Goal: Task Accomplishment & Management: Manage account settings

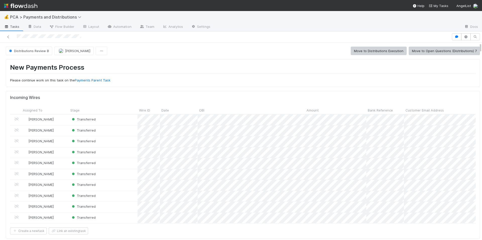
click at [273, 49] on div "Distributions Review B Allison Donlevy Move to Distributions Execution Move to …" at bounding box center [243, 51] width 474 height 9
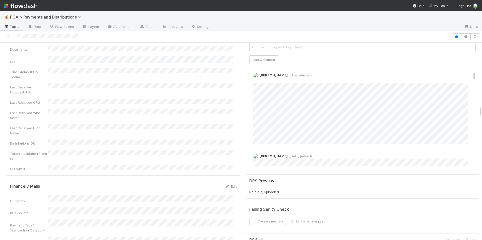
scroll to position [75, 0]
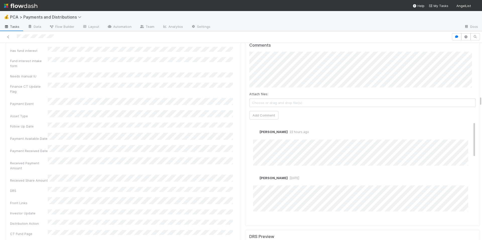
scroll to position [1035, 0]
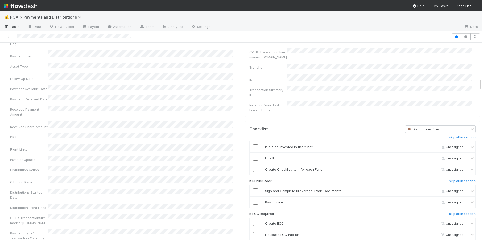
scroll to position [682, 0]
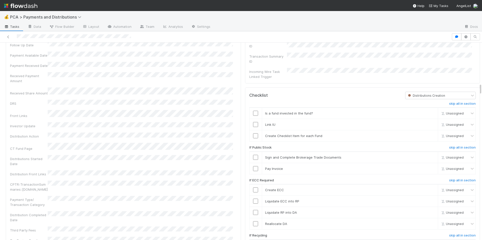
click at [192, 145] on div "Company Has fund interest Fund interest intake form Needs manual IU Finance CT …" at bounding box center [123, 174] width 226 height 442
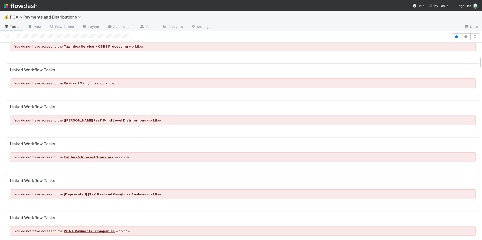
scroll to position [233, 0]
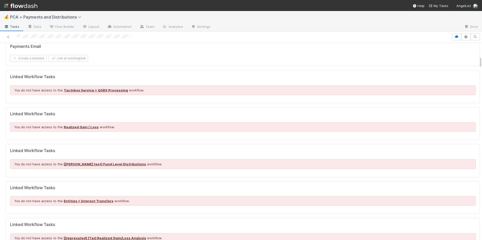
click at [164, 65] on div "New Payments Process Please continue work on this task on the Payments Parent T…" at bounding box center [243, 105] width 478 height 561
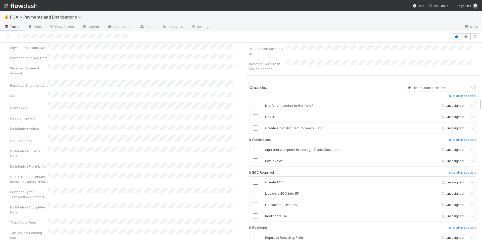
scroll to position [941, 0]
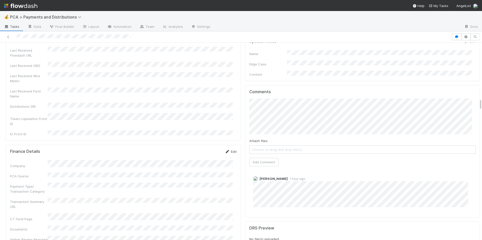
click at [229, 150] on link "Edit" at bounding box center [231, 152] width 12 height 4
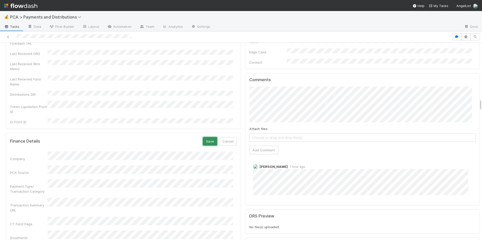
click at [203, 137] on button "Save" at bounding box center [210, 141] width 14 height 9
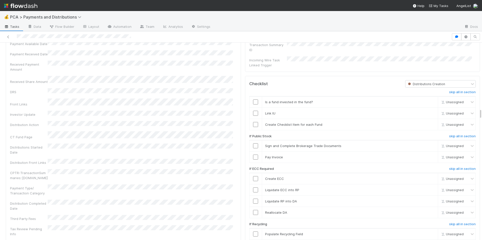
scroll to position [1189, 0]
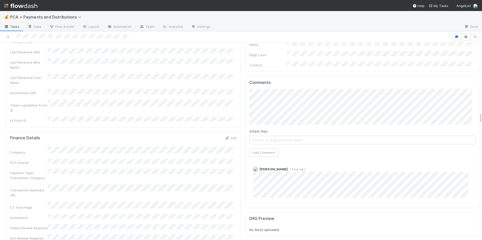
scroll to position [1159, 0]
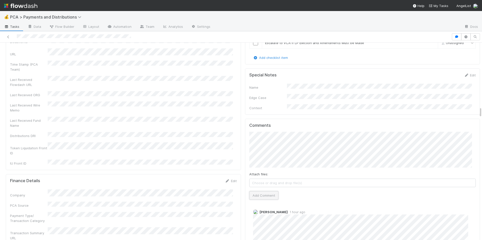
click at [269, 191] on button "Add Comment" at bounding box center [263, 195] width 29 height 9
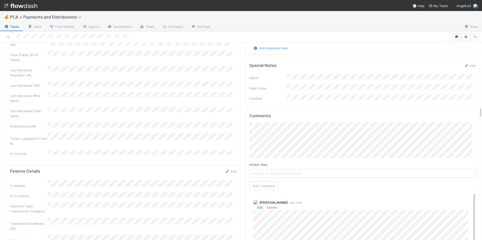
click at [257, 206] on link "Edit" at bounding box center [260, 208] width 6 height 4
click at [205, 169] on div "Finance Details Edit" at bounding box center [123, 171] width 226 height 5
click at [200, 107] on div "Last Received Fund Name" at bounding box center [123, 112] width 226 height 11
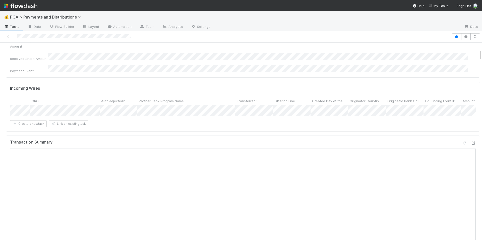
scroll to position [131, 0]
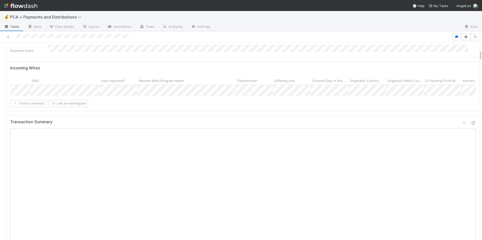
click at [345, 127] on div at bounding box center [241, 120] width 482 height 240
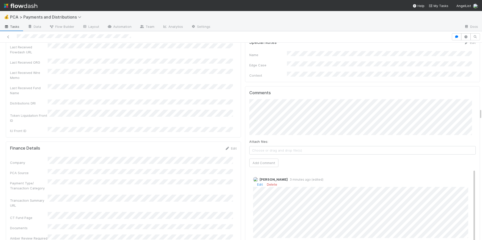
scroll to position [1192, 0]
click at [257, 183] on link "Edit" at bounding box center [260, 185] width 6 height 4
click at [202, 146] on form "Finance Details Edit Company PCA Source Payment Type/ Transaction Category Tran…" at bounding box center [123, 198] width 226 height 105
click at [175, 110] on div "Token Liquidation Front ID" at bounding box center [123, 116] width 226 height 13
click at [342, 173] on div "Allison Donlevy 4 minutes ago (edited) Edit Delete" at bounding box center [364, 208] width 230 height 70
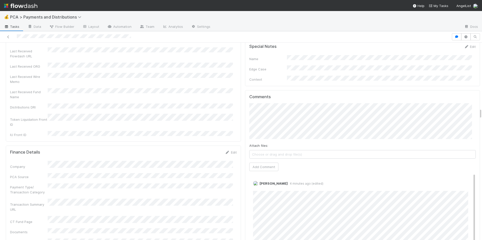
scroll to position [1185, 0]
click at [205, 176] on div "Company PCA Source Payment Type/ Transaction Category Transaction Summary URL C…" at bounding box center [123, 211] width 226 height 94
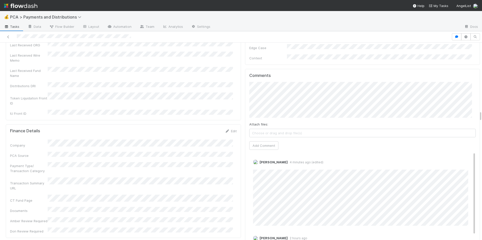
scroll to position [1230, 0]
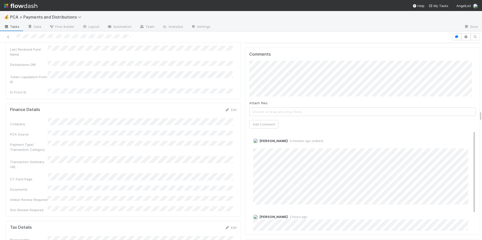
click at [196, 225] on div "Tax Details Edit" at bounding box center [123, 227] width 226 height 5
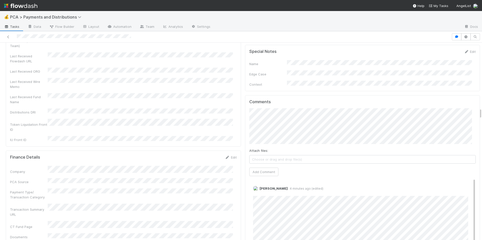
click at [209, 178] on div "Company PCA Source Payment Type/ Transaction Category Transaction Summary URL C…" at bounding box center [123, 213] width 226 height 94
click at [221, 195] on div "Finance Details Edit Company PCA Source Payment Type/ Transaction Category Tran…" at bounding box center [123, 208] width 235 height 114
click at [206, 166] on div "Company PCA Source Payment Type/ Transaction Category Transaction Summary URL C…" at bounding box center [123, 213] width 226 height 94
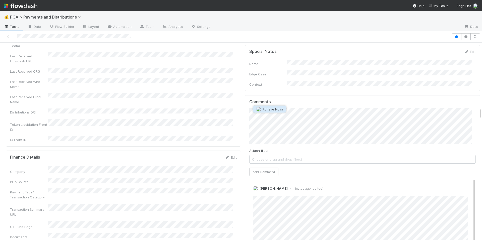
click at [279, 107] on span "Ronalie Nova" at bounding box center [272, 109] width 21 height 4
click at [260, 168] on button "Add Comment" at bounding box center [263, 172] width 29 height 9
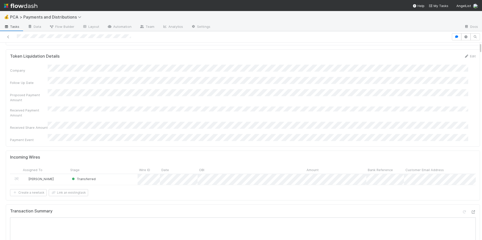
scroll to position [0, 0]
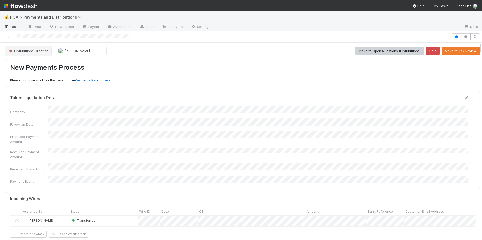
click at [34, 48] on button "Distributions Creation" at bounding box center [29, 51] width 46 height 9
click at [39, 61] on span "Finance ECC Creation" at bounding box center [27, 63] width 41 height 4
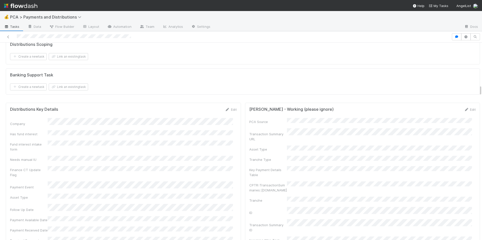
scroll to position [765, 0]
click at [228, 107] on link "Edit" at bounding box center [231, 109] width 12 height 4
click at [203, 107] on button "Save" at bounding box center [210, 111] width 14 height 9
click at [145, 39] on div at bounding box center [225, 36] width 447 height 7
click at [142, 72] on div "Banking Support Task" at bounding box center [242, 74] width 465 height 5
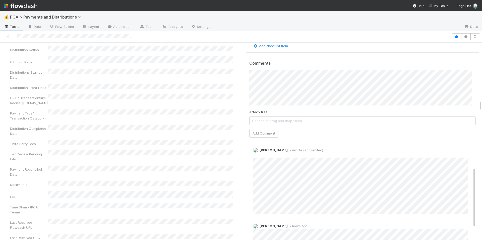
scroll to position [938, 0]
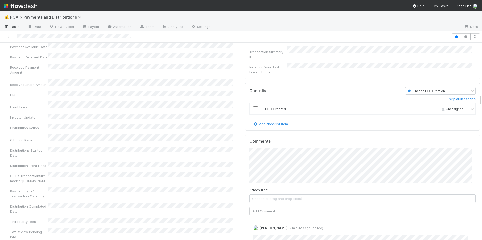
click at [163, 172] on div "CPTR::TransactionSummaries::[DOMAIN_NAME]" at bounding box center [123, 177] width 226 height 11
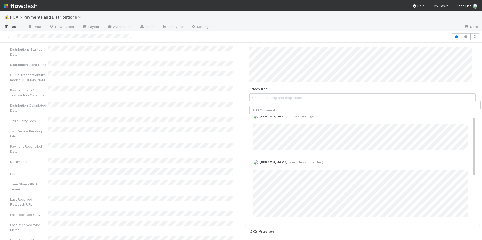
scroll to position [0, 0]
click at [196, 102] on div "Distribution Completed Date" at bounding box center [123, 107] width 226 height 11
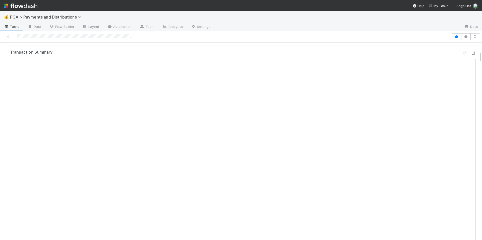
scroll to position [163, 0]
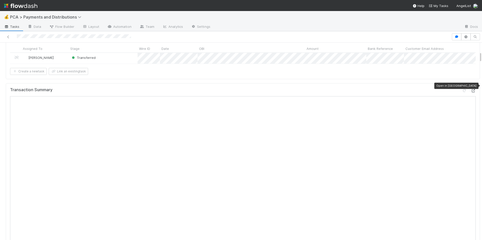
click at [470, 89] on icon at bounding box center [472, 90] width 5 height 3
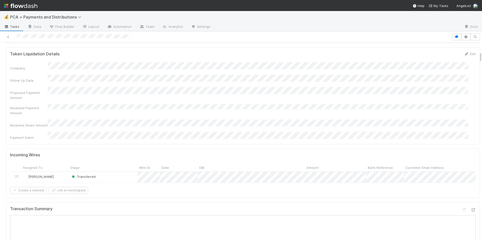
scroll to position [0, 0]
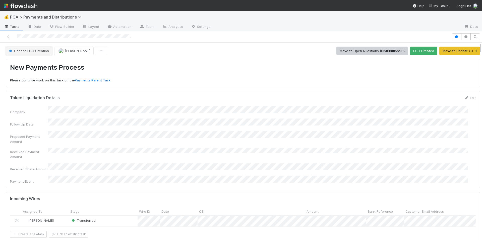
click at [31, 54] on button "Finance ECC Creation" at bounding box center [29, 51] width 46 height 9
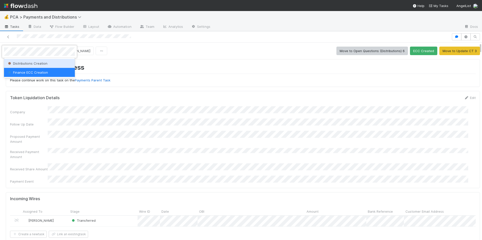
click at [36, 60] on div "Distributions Creation" at bounding box center [39, 63] width 71 height 9
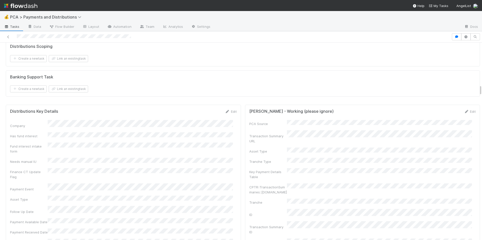
scroll to position [798, 0]
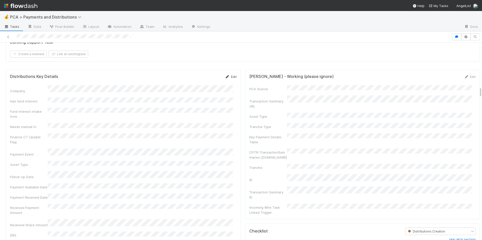
click at [229, 75] on link "Edit" at bounding box center [231, 77] width 12 height 4
click at [209, 74] on button "Save" at bounding box center [210, 78] width 14 height 9
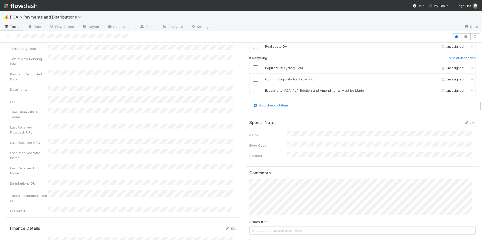
scroll to position [1154, 0]
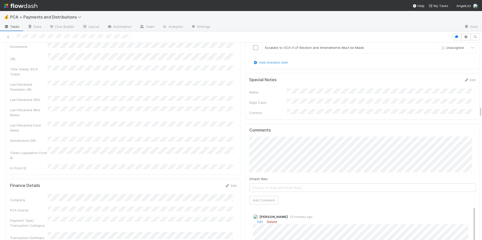
click at [267, 220] on link "Delete" at bounding box center [272, 222] width 10 height 4
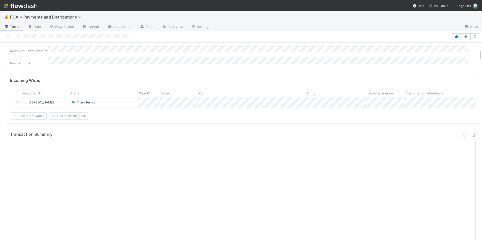
scroll to position [118, 0]
click at [470, 134] on icon at bounding box center [472, 135] width 5 height 3
click at [320, 134] on div "Transaction Summary" at bounding box center [242, 137] width 465 height 9
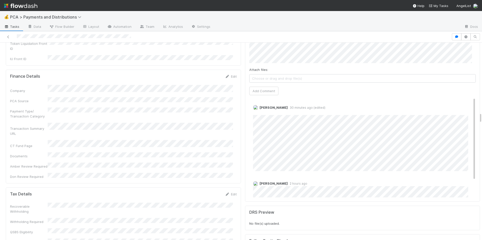
scroll to position [1263, 0]
click at [231, 106] on div "Company PCA Source Payment Type/ Transaction Category Transaction Summary URL C…" at bounding box center [123, 133] width 226 height 94
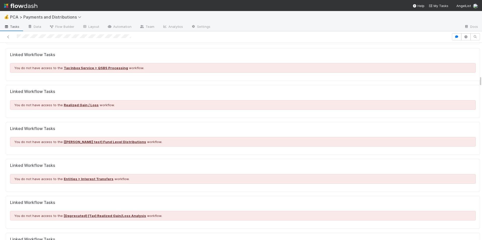
scroll to position [350, 0]
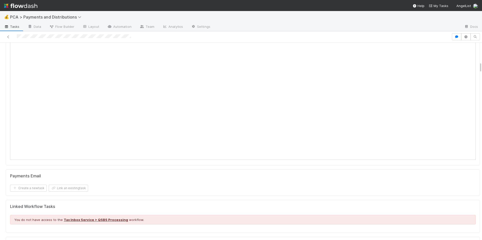
click at [285, 176] on form "Payments Email Create a new task Link an existing task" at bounding box center [242, 183] width 465 height 18
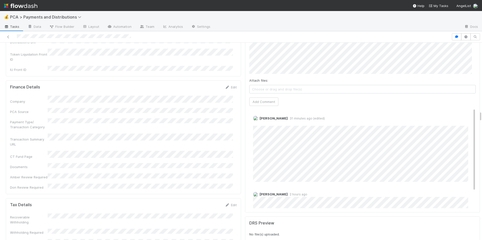
scroll to position [1235, 0]
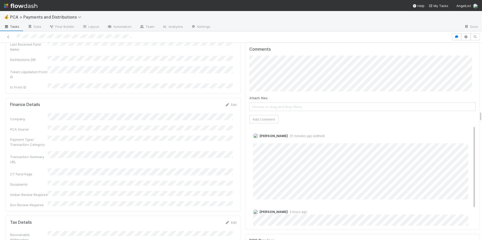
click at [217, 115] on div "Company PCA Source Payment Type/ Transaction Category Transaction Summary URL C…" at bounding box center [123, 160] width 226 height 94
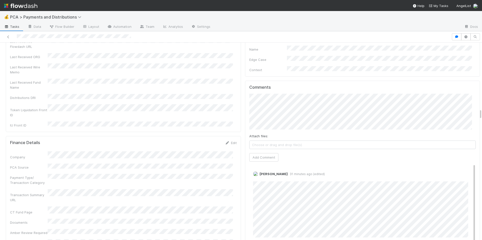
scroll to position [1194, 0]
click at [281, 97] on span "Tax Belltower" at bounding box center [273, 98] width 22 height 4
click at [249, 156] on button "Add Comment" at bounding box center [263, 160] width 29 height 9
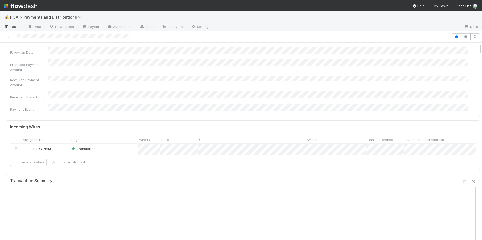
scroll to position [0, 0]
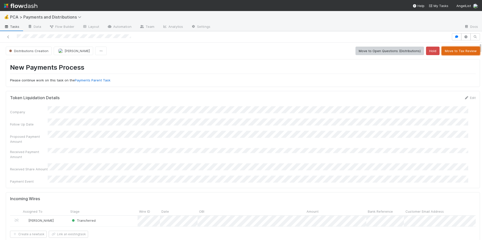
click at [453, 49] on button "Move to Tax Review" at bounding box center [460, 51] width 38 height 9
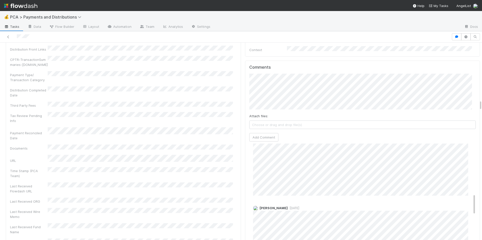
scroll to position [248, 0]
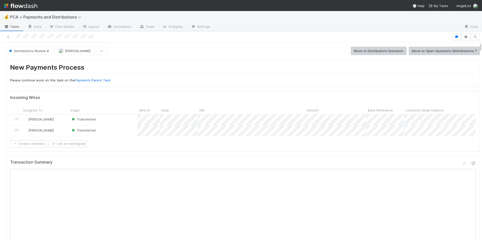
click at [270, 83] on div "New Payments Process Please continue work on this task on the Payments Parent T…" at bounding box center [243, 73] width 474 height 28
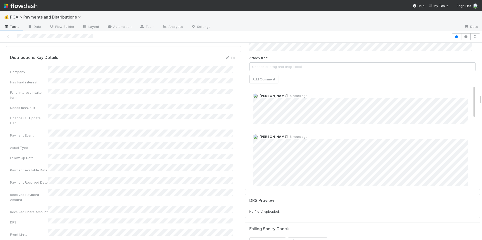
scroll to position [1031, 0]
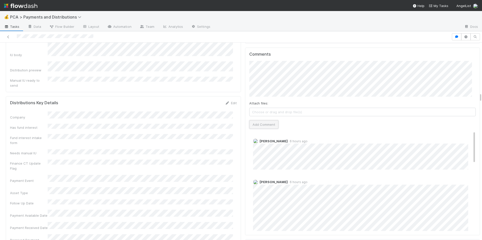
click at [271, 120] on button "Add Comment" at bounding box center [263, 124] width 29 height 9
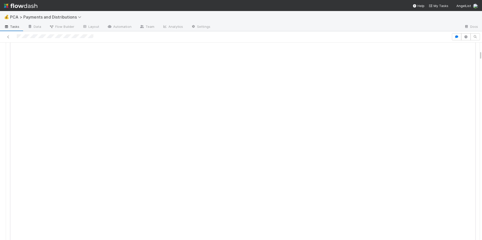
scroll to position [0, 0]
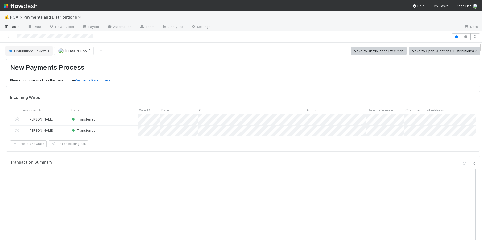
click at [38, 53] on button "Distributions Review B" at bounding box center [29, 51] width 46 height 9
click at [42, 64] on span "Distributions Execution" at bounding box center [28, 63] width 42 height 4
click at [39, 36] on div at bounding box center [225, 36] width 447 height 7
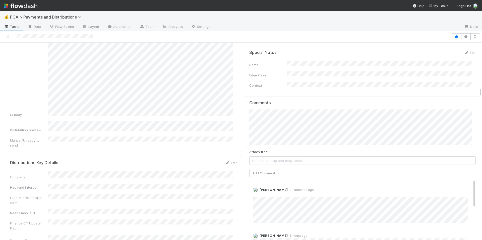
scroll to position [907, 0]
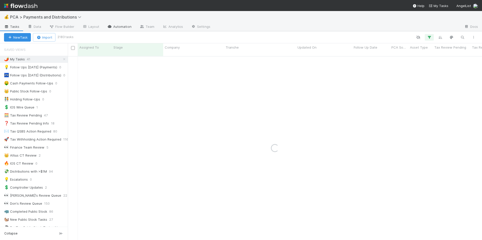
click at [116, 28] on link "Automation" at bounding box center [119, 27] width 32 height 8
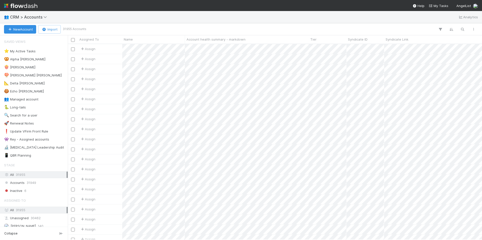
scroll to position [192, 410]
click at [463, 28] on icon "button" at bounding box center [462, 29] width 5 height 5
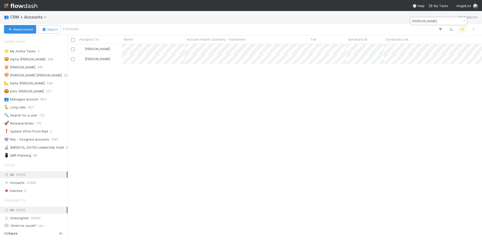
drag, startPoint x: 407, startPoint y: 23, endPoint x: 417, endPoint y: 20, distance: 10.8
click at [417, 20] on input "Mike Hinckley" at bounding box center [436, 21] width 50 height 6
drag, startPoint x: 412, startPoint y: 20, endPoint x: 438, endPoint y: 20, distance: 26.1
click at [438, 20] on input "Mike Hinckley" at bounding box center [436, 21] width 50 height 6
paste input "Nathaniel Matherson"
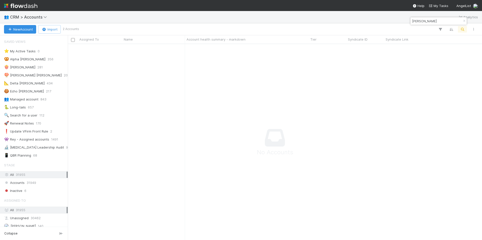
scroll to position [188, 410]
click at [426, 22] on input "Nathaniel Matherson" at bounding box center [436, 21] width 50 height 6
type input "Nathaniel Matherson"
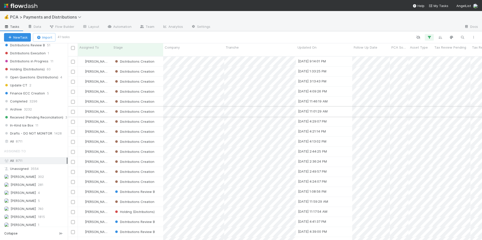
scroll to position [318, 0]
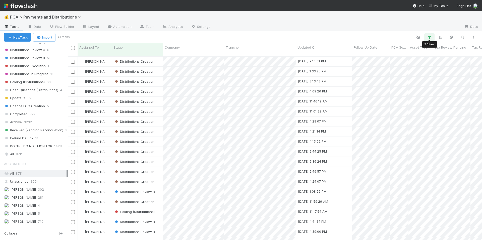
click at [429, 35] on button "button" at bounding box center [428, 37] width 9 height 7
click at [422, 63] on icon at bounding box center [422, 63] width 5 height 3
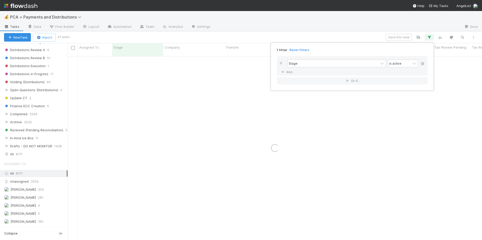
click at [422, 63] on icon at bounding box center [422, 63] width 5 height 3
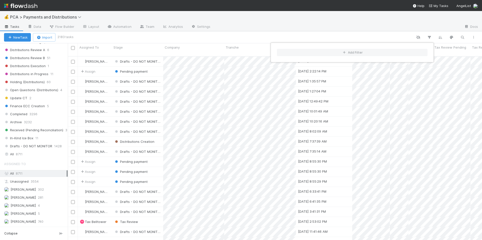
scroll to position [184, 410]
click at [65, 178] on div "Add Filter" at bounding box center [241, 120] width 482 height 240
drag, startPoint x: 66, startPoint y: 180, endPoint x: 62, endPoint y: 158, distance: 21.6
click at [62, 158] on div "Add Filter" at bounding box center [241, 120] width 482 height 240
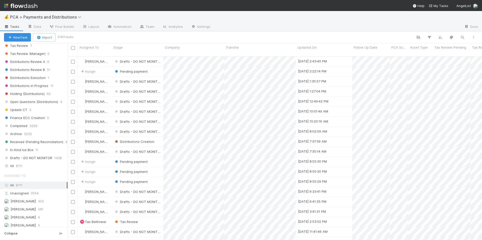
scroll to position [308, 0]
click at [31, 167] on div "All 8711" at bounding box center [35, 164] width 62 height 6
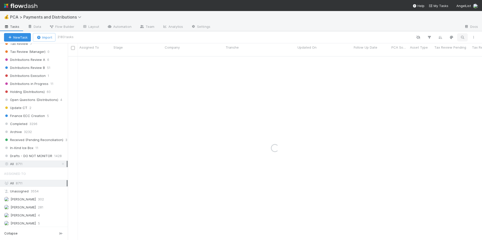
click at [462, 37] on icon "button" at bounding box center [462, 37] width 5 height 5
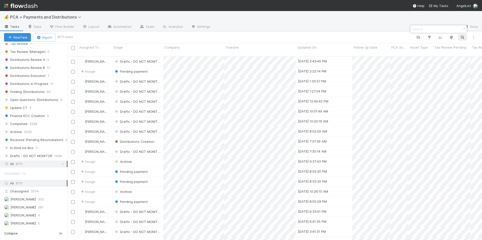
scroll to position [184, 410]
paste input "lisa-rich-hemisphere-com"
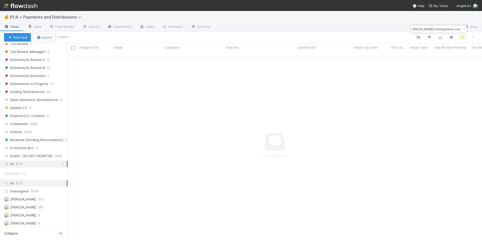
scroll to position [0, 0]
drag, startPoint x: 446, startPoint y: 29, endPoint x: 399, endPoint y: 29, distance: 47.2
click at [399, 29] on body "💰 PCA > Payments and Distributions Tasks Data Flow Builder Layout Automation Te…" at bounding box center [241, 120] width 482 height 240
type input "lisa-rich-hemisphere-co"
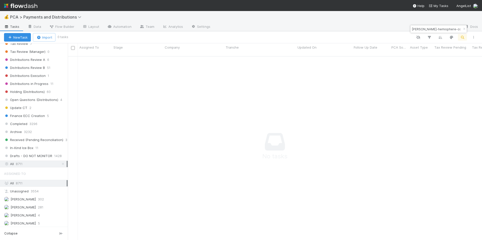
click at [437, 32] on input "lisa-rich-hemisphere-co" at bounding box center [436, 29] width 50 height 6
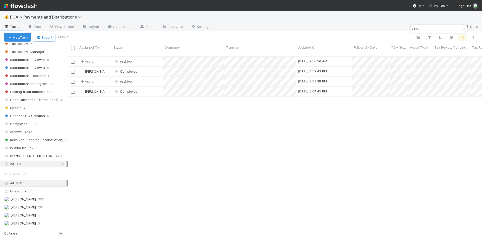
scroll to position [184, 410]
type input "oklo"
click at [186, 116] on div "Assign Archive 1/3/25, 9:56:56 AM 12/3/24, 9:24:36 AM 0 0 0 2 0 0 0 David Bodel…" at bounding box center [275, 151] width 414 height 188
click at [151, 70] on div "Completed" at bounding box center [137, 72] width 51 height 10
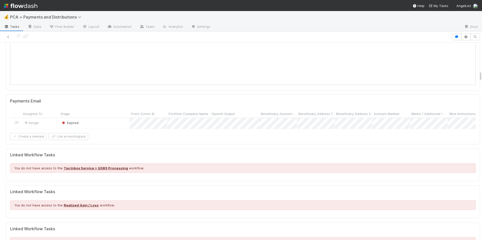
scroll to position [533, 0]
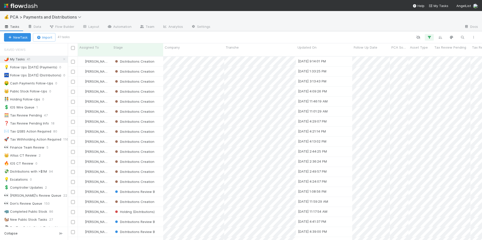
scroll to position [184, 410]
click at [147, 46] on div "Stage" at bounding box center [137, 47] width 48 height 5
click at [147, 54] on div "Sort First → Last" at bounding box center [142, 57] width 57 height 8
click at [162, 57] on div "Distributions Creation" at bounding box center [137, 62] width 51 height 10
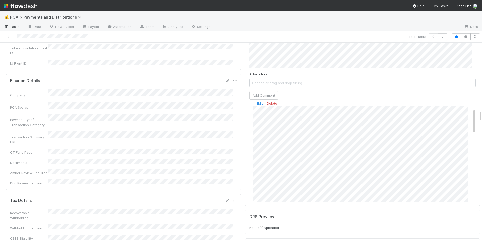
scroll to position [41, 0]
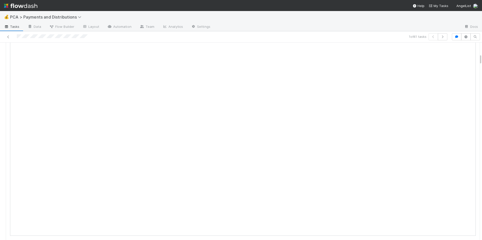
scroll to position [0, 0]
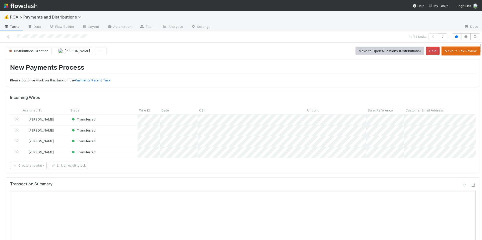
click at [445, 50] on button "Move to Tax Review" at bounding box center [460, 51] width 38 height 9
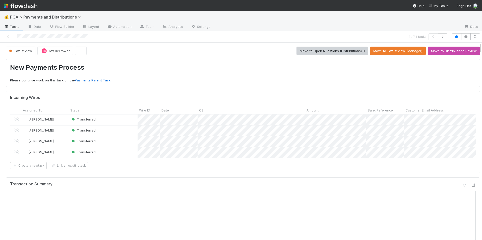
click at [36, 36] on div at bounding box center [114, 36] width 224 height 7
click at [226, 69] on h1 "New Payments Process" at bounding box center [242, 68] width 465 height 10
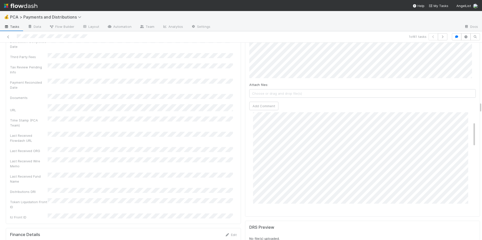
scroll to position [204, 0]
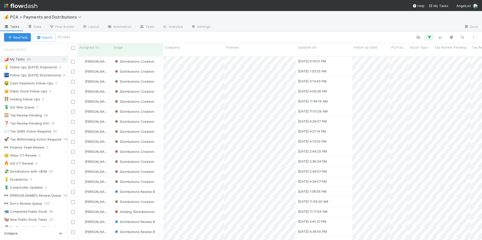
scroll to position [184, 410]
click at [148, 48] on div "Stage" at bounding box center [137, 47] width 48 height 5
click at [134, 57] on div "Sort First → Last" at bounding box center [142, 57] width 57 height 8
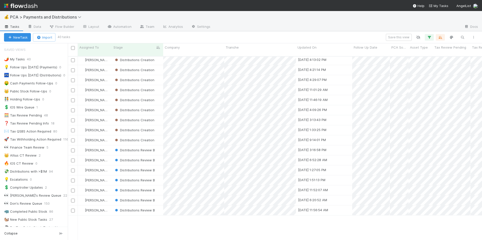
scroll to position [26, 0]
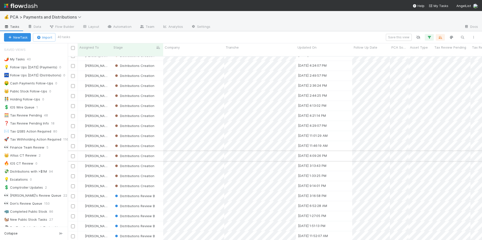
click at [158, 153] on div "Distributions Creation" at bounding box center [137, 156] width 51 height 10
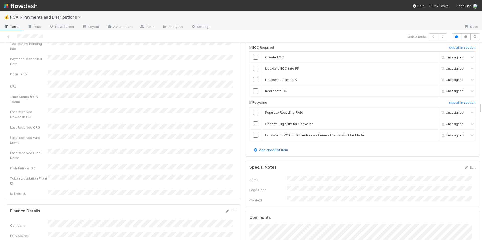
scroll to position [1263, 0]
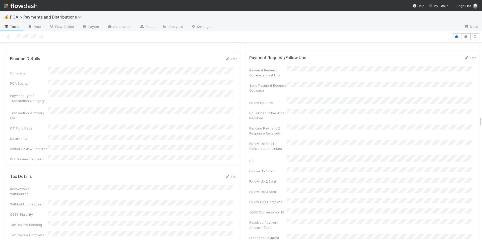
scroll to position [1555, 0]
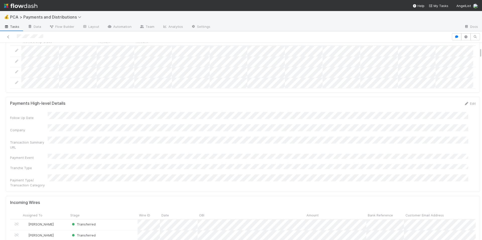
scroll to position [105, 0]
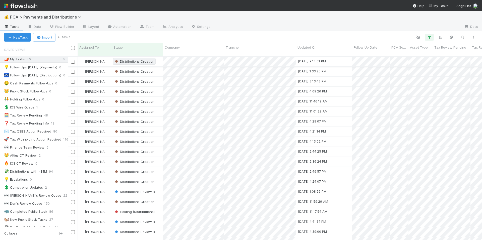
scroll to position [184, 410]
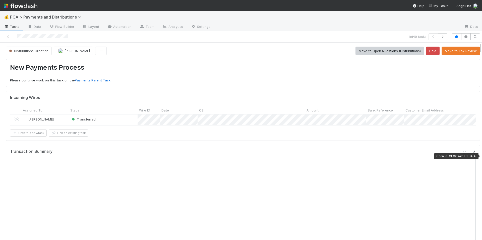
click at [470, 154] on icon at bounding box center [472, 152] width 5 height 3
click at [269, 137] on div "Create a new task Link an existing task" at bounding box center [242, 133] width 465 height 7
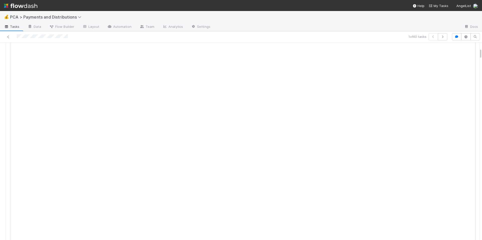
scroll to position [60, 0]
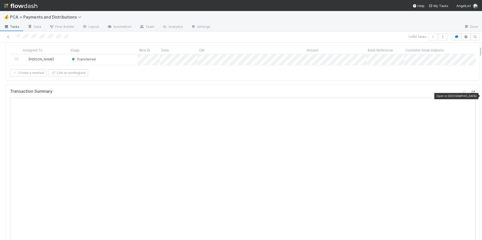
click at [470, 94] on icon at bounding box center [472, 92] width 5 height 3
click at [231, 97] on div "Transaction Summary" at bounding box center [242, 93] width 465 height 9
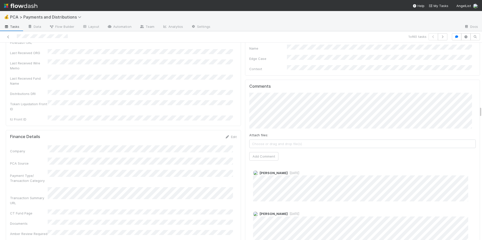
scroll to position [1130, 0]
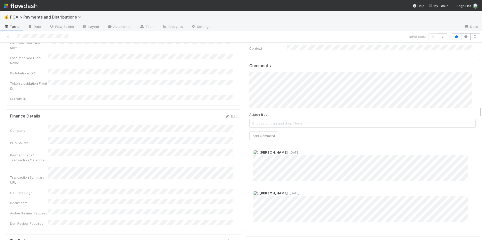
click at [195, 151] on div "Company PCA Source Payment Type/ Transaction Category Transaction Summary URL C…" at bounding box center [123, 175] width 226 height 101
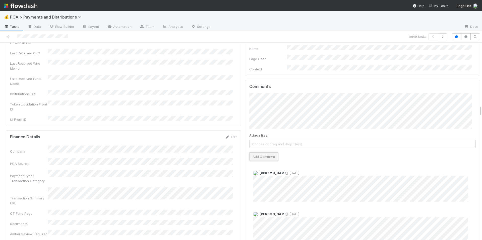
click at [262, 152] on button "Add Comment" at bounding box center [263, 156] width 29 height 9
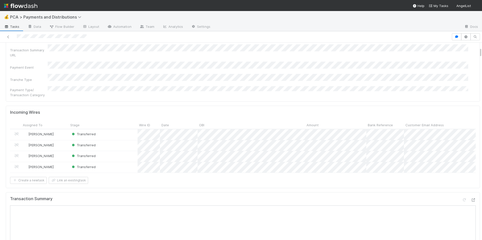
scroll to position [134, 0]
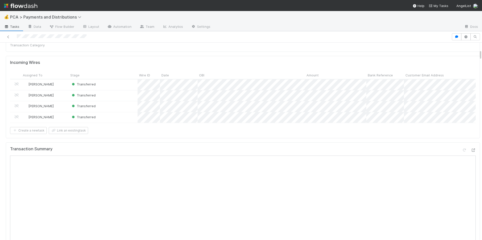
click at [470, 149] on icon at bounding box center [472, 150] width 5 height 3
click at [332, 131] on div "Incoming Wires Assigned To Stage Wire ID Date OBI Amount Bank Reference Custome…" at bounding box center [243, 97] width 474 height 83
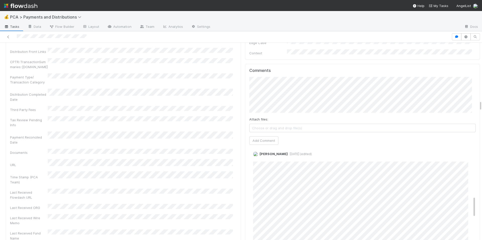
scroll to position [231, 0]
click at [201, 189] on div "Last Received Flowdash URL" at bounding box center [123, 194] width 226 height 11
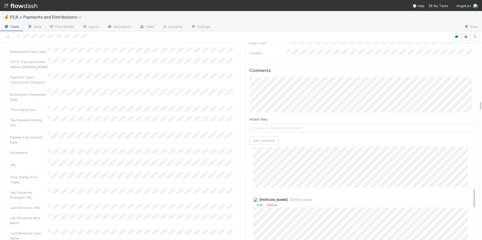
scroll to position [192, 0]
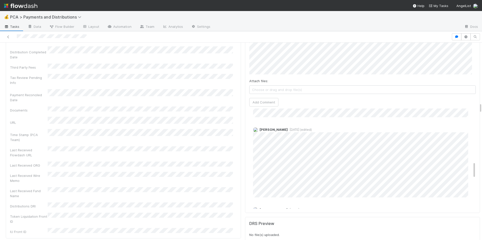
scroll to position [316, 0]
click at [206, 107] on div "Company Has fund interest Fund interest intake form Needs manual IU Finance CT …" at bounding box center [123, 8] width 226 height 452
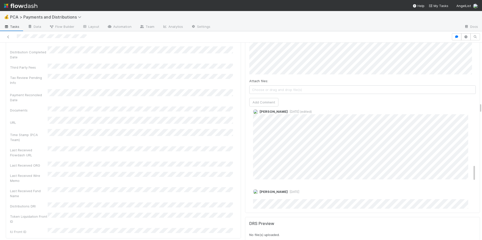
scroll to position [333, 0]
click at [289, 110] on span "[DATE] (edited)" at bounding box center [299, 112] width 24 height 4
click at [290, 110] on span "[DATE] (edited)" at bounding box center [299, 112] width 24 height 4
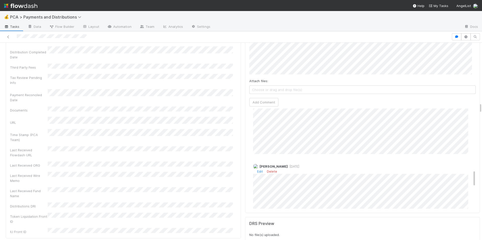
scroll to position [358, 0]
click at [297, 165] on span "[DATE]" at bounding box center [293, 167] width 12 height 4
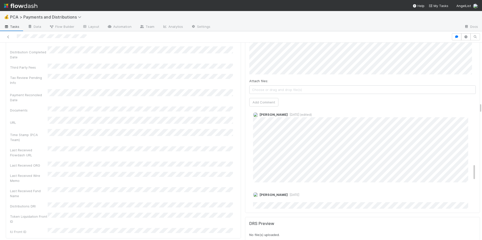
scroll to position [328, 0]
click at [203, 116] on div "Company Has fund interest Fund interest intake form Needs manual IU Finance CT …" at bounding box center [123, 8] width 226 height 452
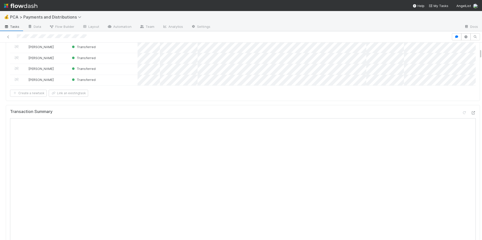
scroll to position [179, 0]
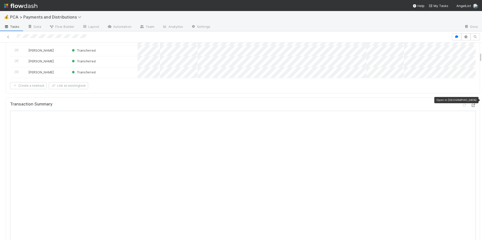
click at [470, 104] on icon at bounding box center [472, 105] width 5 height 3
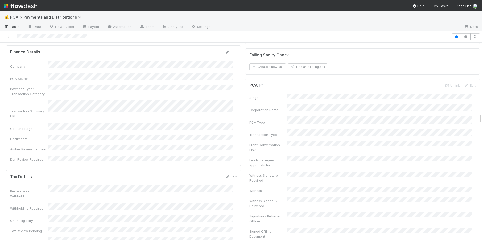
scroll to position [1326, 0]
click at [258, 87] on icon at bounding box center [260, 88] width 5 height 3
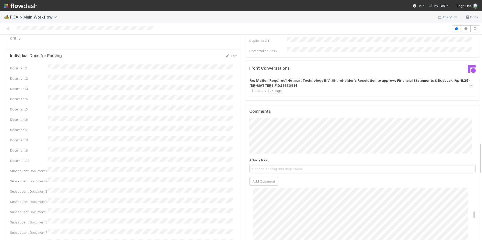
scroll to position [849, 0]
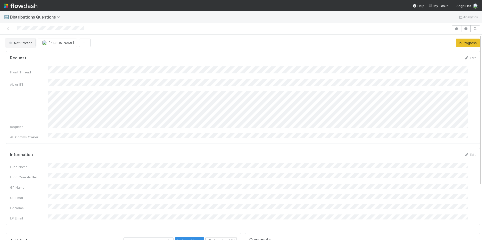
click at [30, 41] on span "Not Started" at bounding box center [20, 43] width 24 height 4
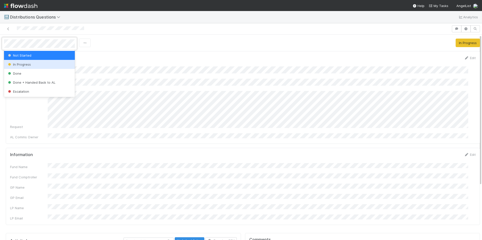
click at [31, 65] on div "In Progress" at bounding box center [39, 64] width 71 height 9
